Goal: Task Accomplishment & Management: Manage account settings

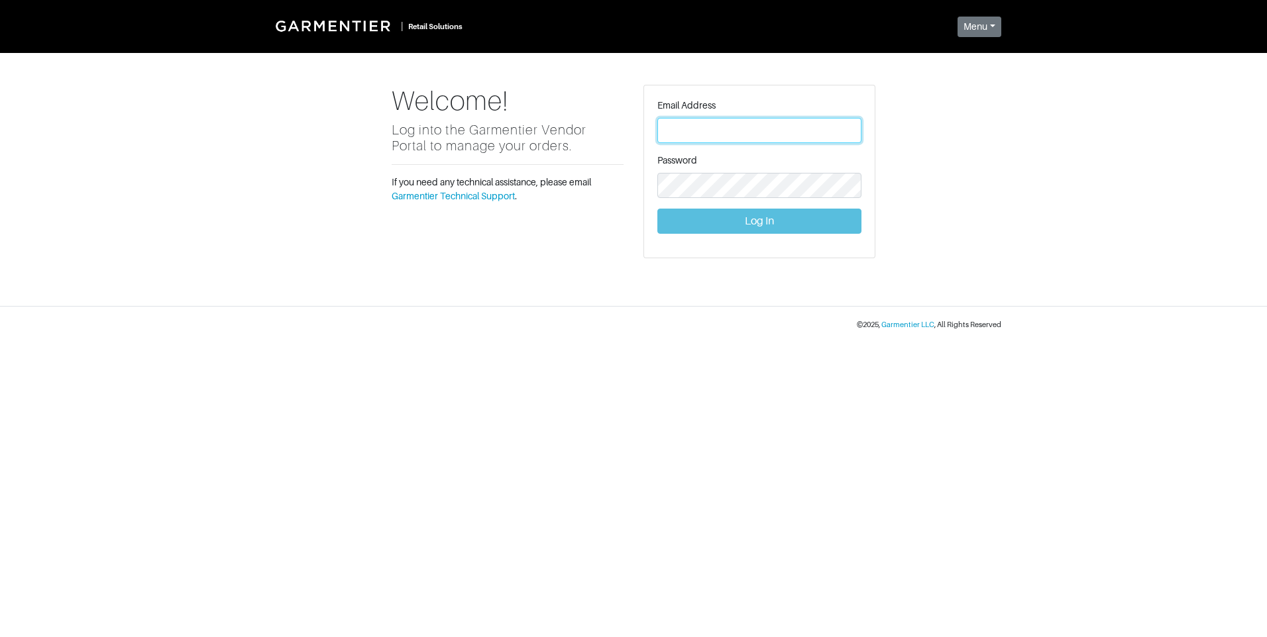
type input "[PERSON_NAME][EMAIL_ADDRESS][DOMAIN_NAME]"
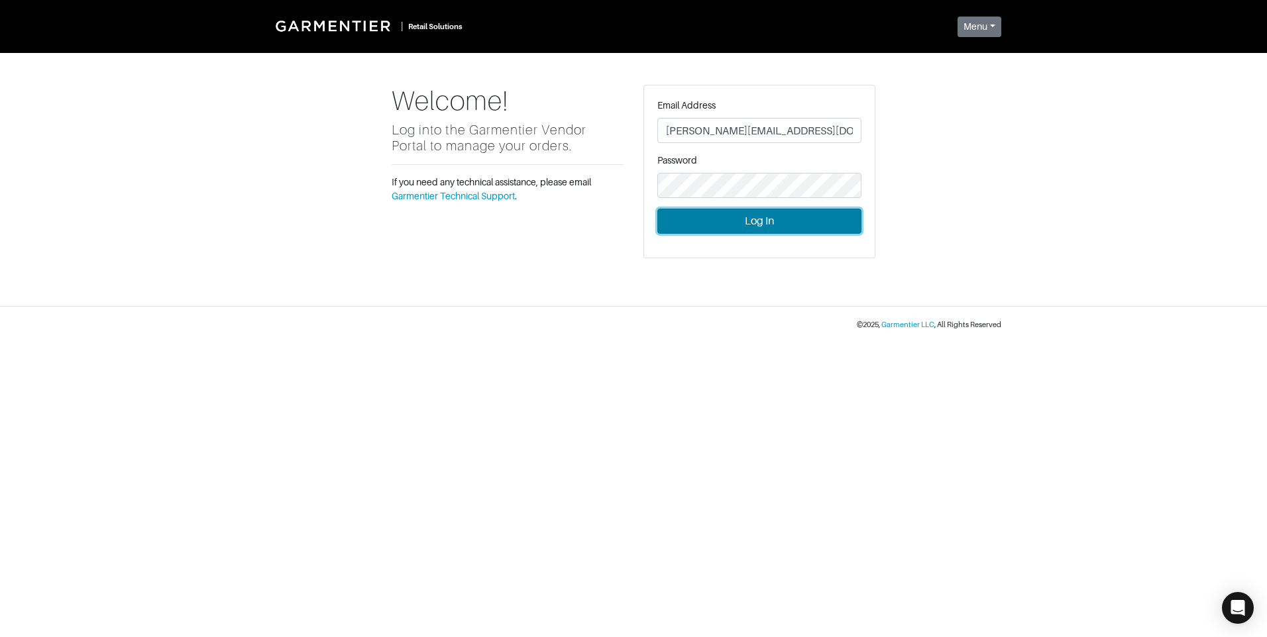
click at [750, 218] on button "Log In" at bounding box center [759, 221] width 204 height 25
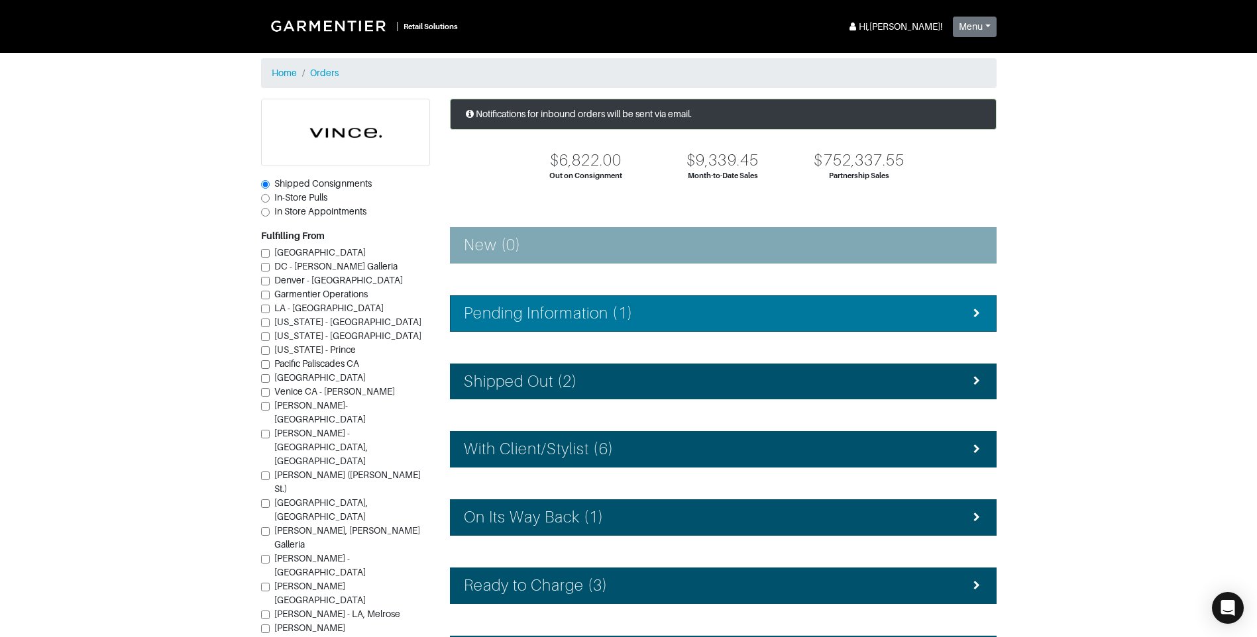
click at [717, 312] on div "Pending Information (1)" at bounding box center [723, 313] width 519 height 19
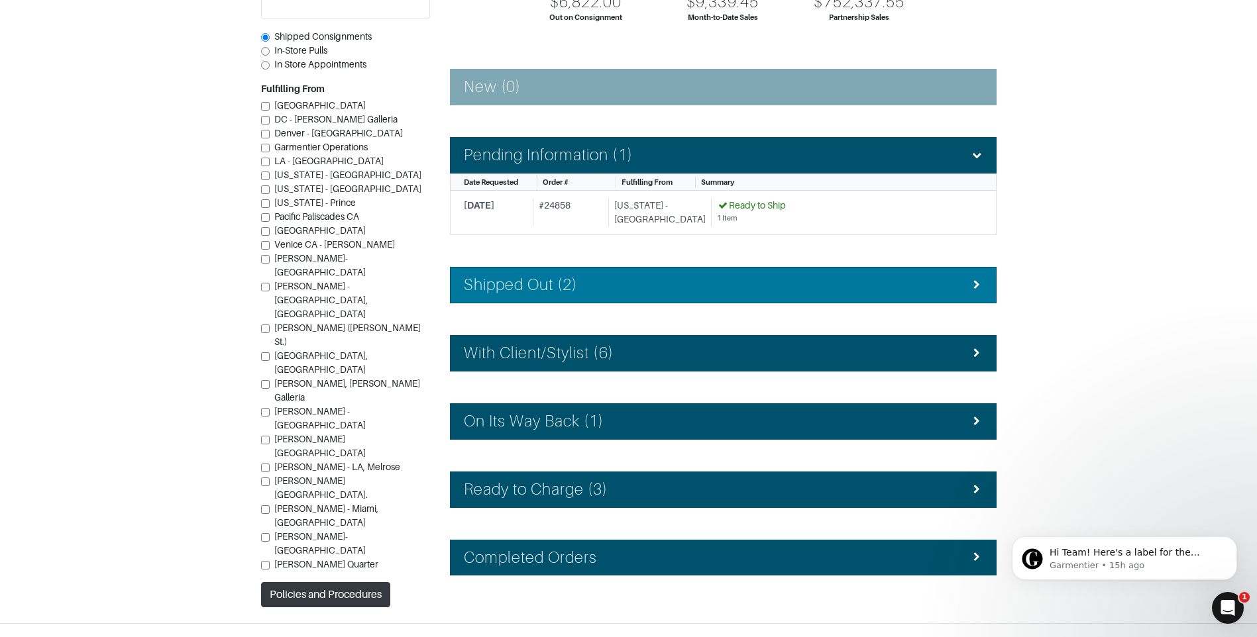
scroll to position [180, 0]
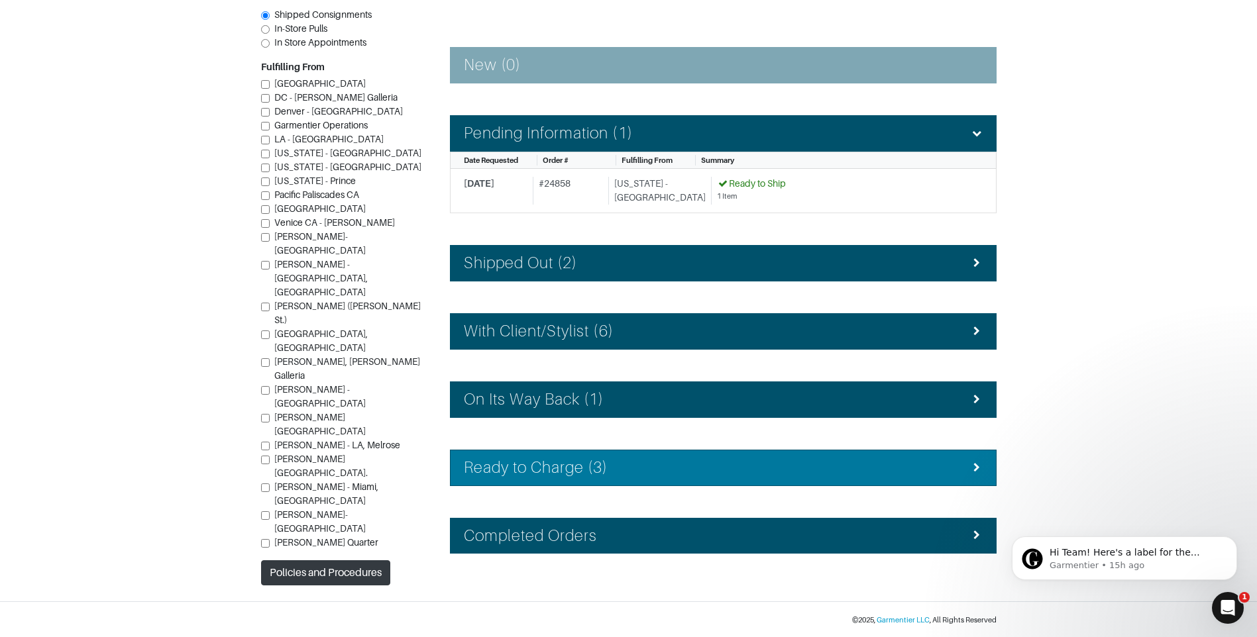
click at [690, 464] on div "Ready to Charge (3)" at bounding box center [723, 467] width 519 height 19
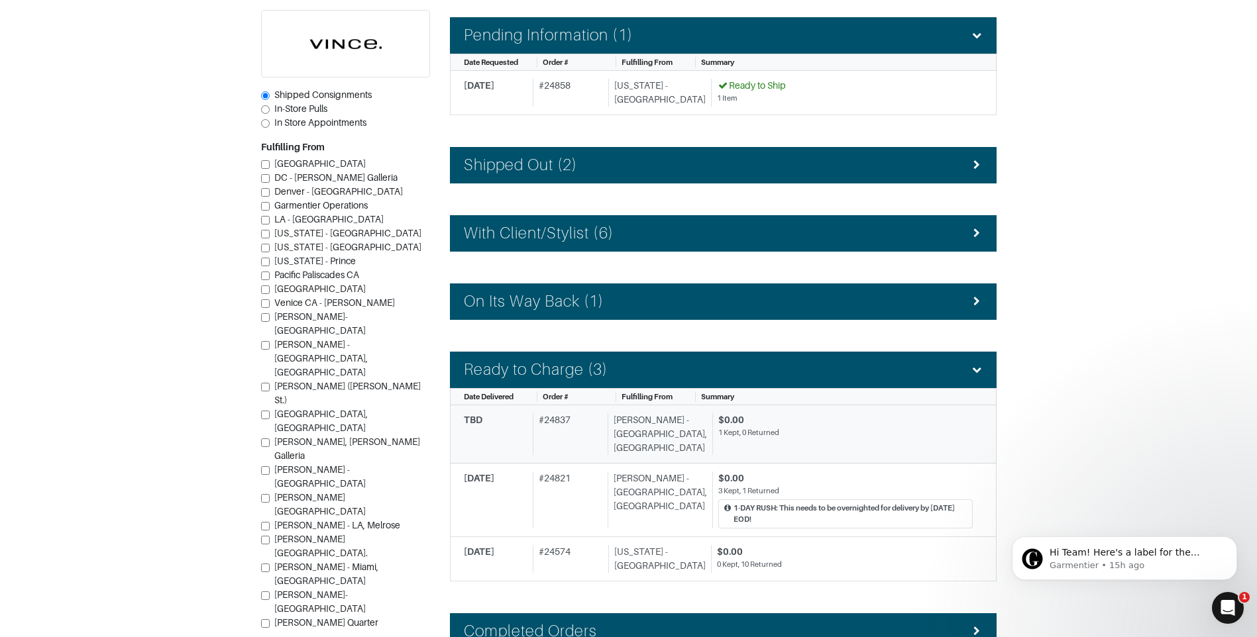
scroll to position [313, 0]
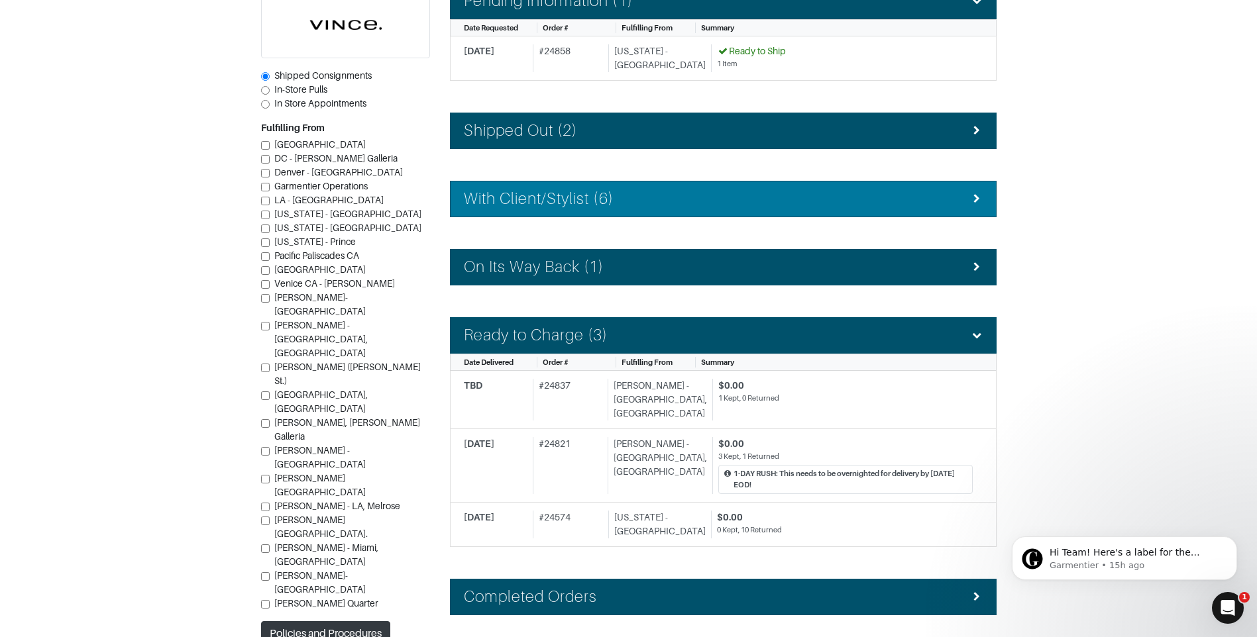
click at [633, 200] on div "With Client/Stylist (6)" at bounding box center [723, 198] width 519 height 19
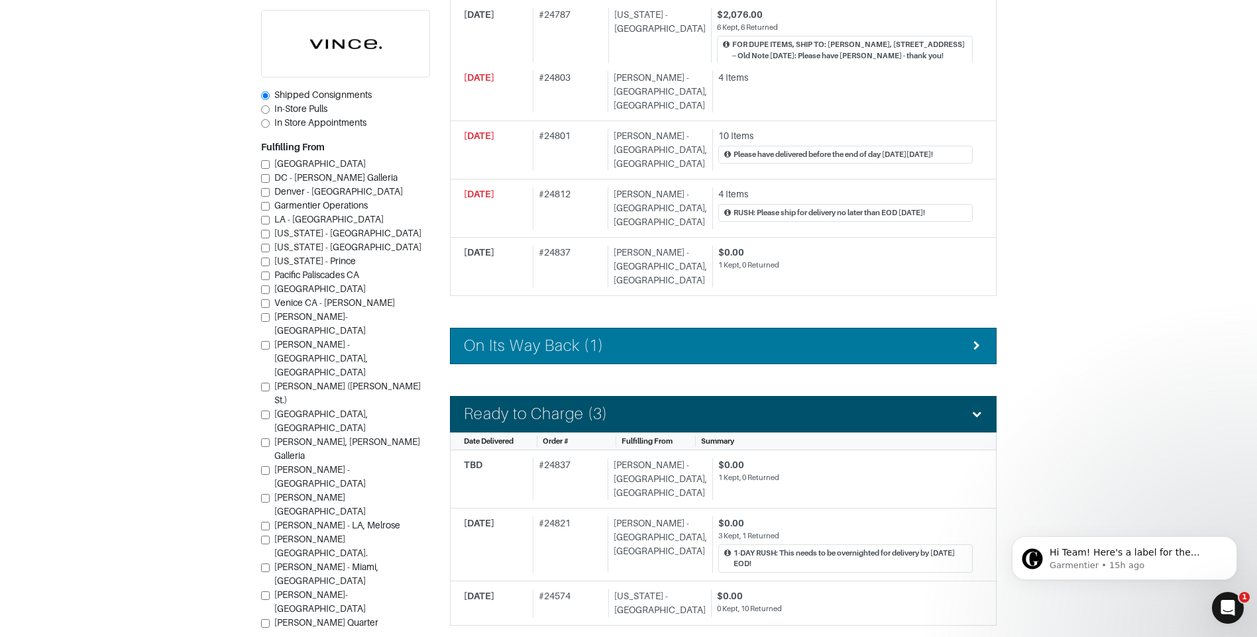
scroll to position [644, 0]
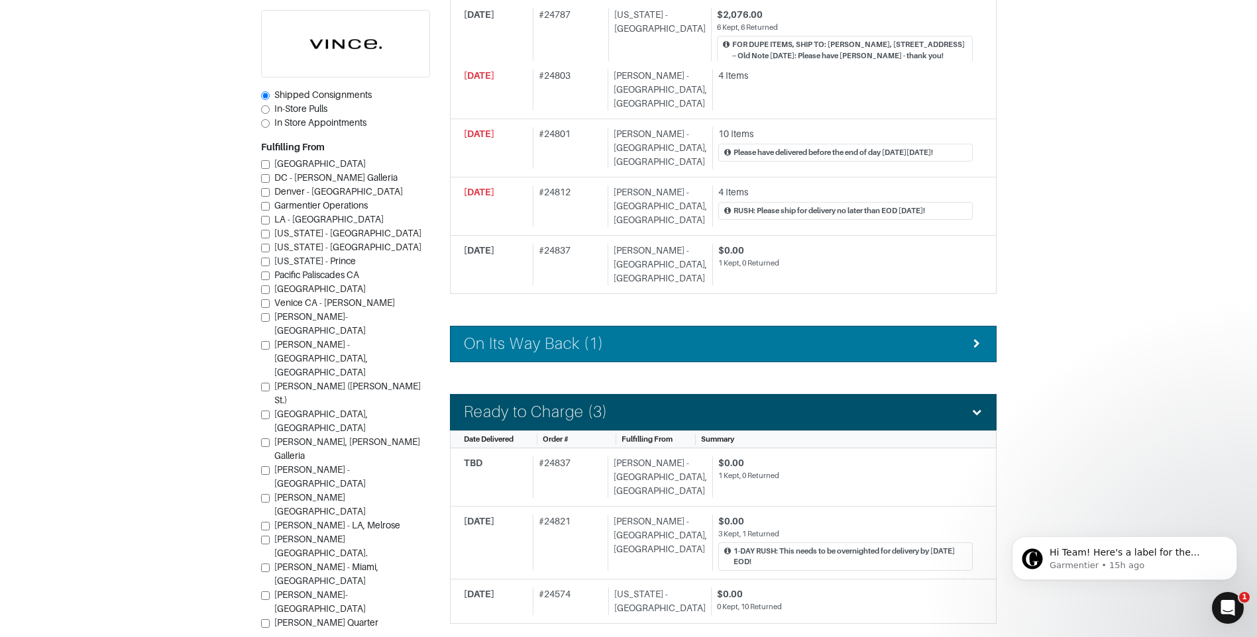
click at [684, 335] on div "On Its Way Back (1)" at bounding box center [723, 344] width 519 height 19
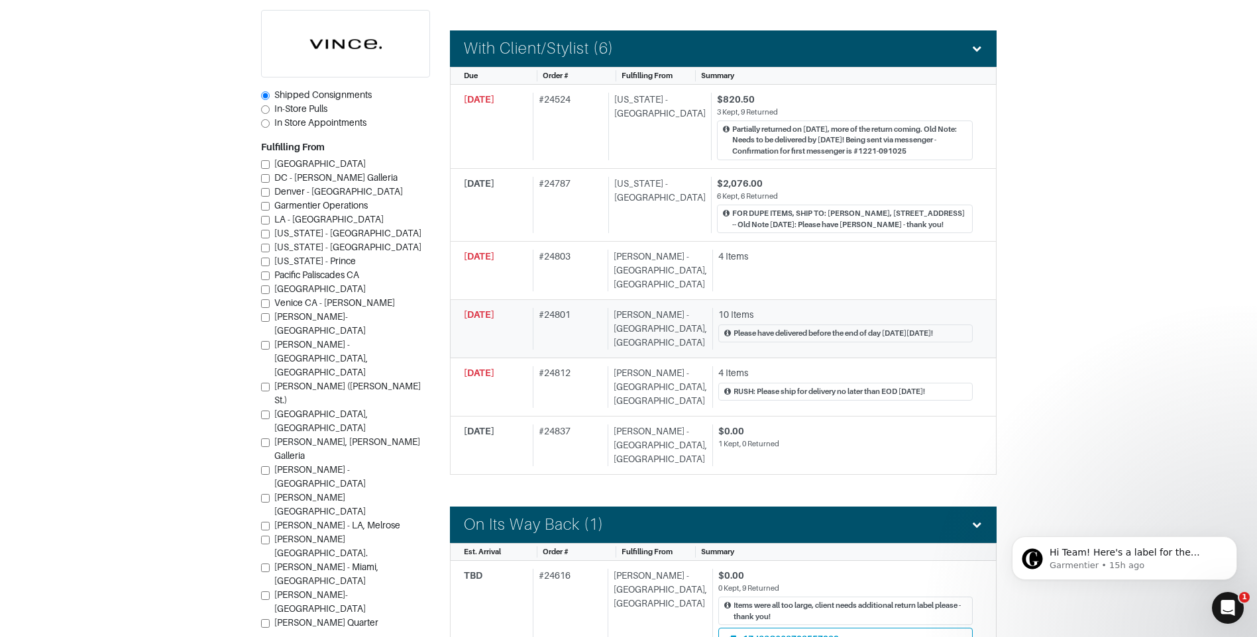
scroll to position [410, 0]
